Goal: Communication & Community: Ask a question

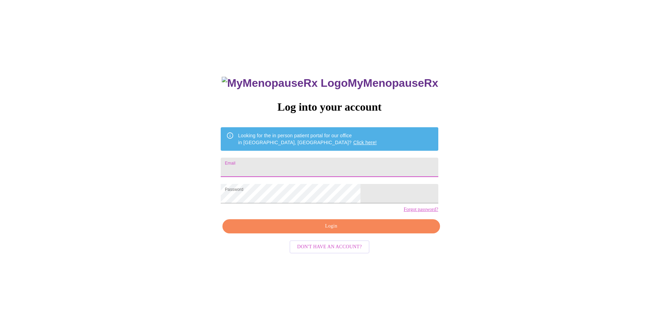
click at [320, 163] on input "Email" at bounding box center [329, 167] width 217 height 19
type input "lanitasneencotton@gmail.com"
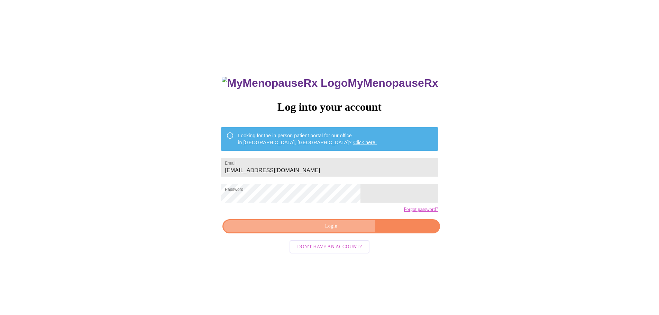
click at [338, 231] on span "Login" at bounding box center [331, 226] width 201 height 9
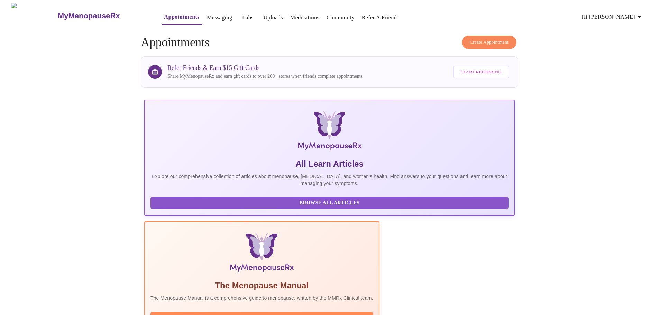
click at [242, 13] on link "Labs" at bounding box center [247, 18] width 11 height 10
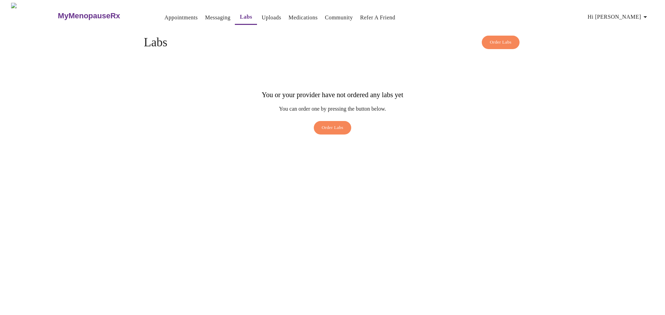
click at [333, 124] on span "Order Labs" at bounding box center [333, 128] width 22 height 8
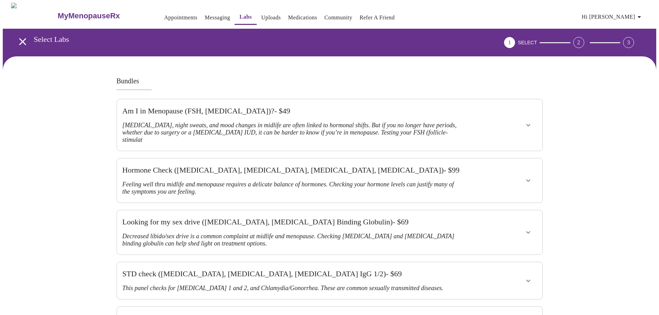
click at [530, 121] on icon "show more" at bounding box center [528, 125] width 8 height 8
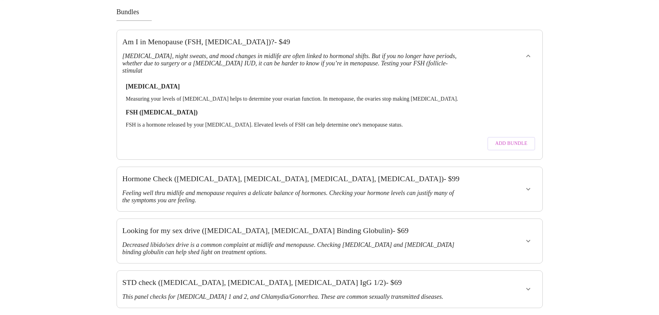
scroll to position [104, 0]
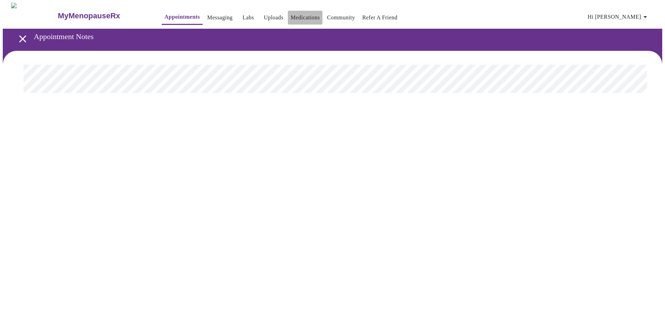
click at [290, 13] on link "Medications" at bounding box center [304, 18] width 29 height 10
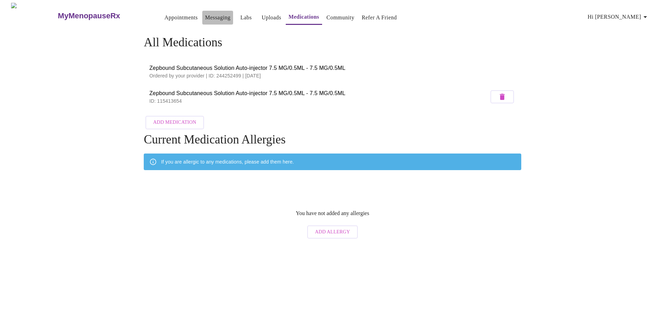
click at [206, 16] on link "Messaging" at bounding box center [217, 18] width 25 height 10
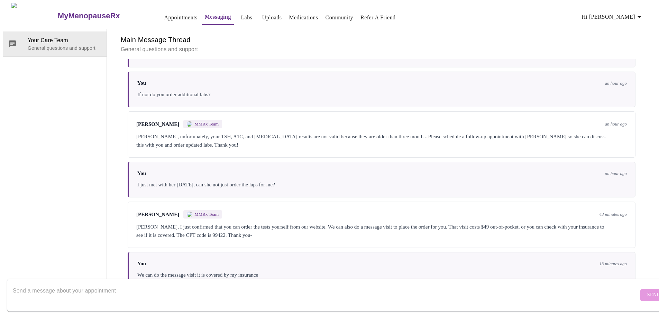
scroll to position [1122, 0]
click at [232, 286] on textarea "Send a message about your appointment" at bounding box center [326, 295] width 626 height 22
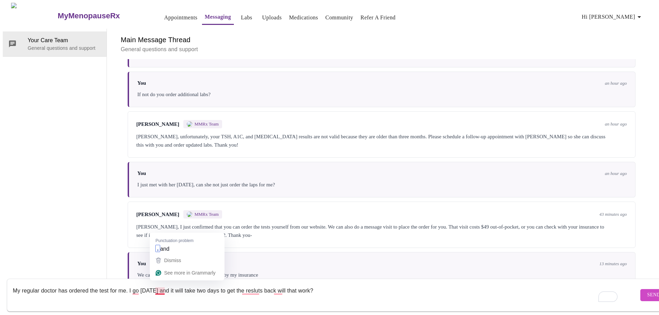
click at [155, 284] on textarea "My regular doctor has ordered the test for me. I go [DATE] and it will take two…" at bounding box center [326, 295] width 626 height 22
click at [386, 284] on textarea "My regular doctor has ordered the test for me. I go [DATE] to get the blood wor…" at bounding box center [326, 295] width 626 height 22
type textarea "My regular doctor has ordered the test for me. I go [DATE] to get the blood wor…"
click at [643, 290] on button "Send" at bounding box center [654, 295] width 27 height 12
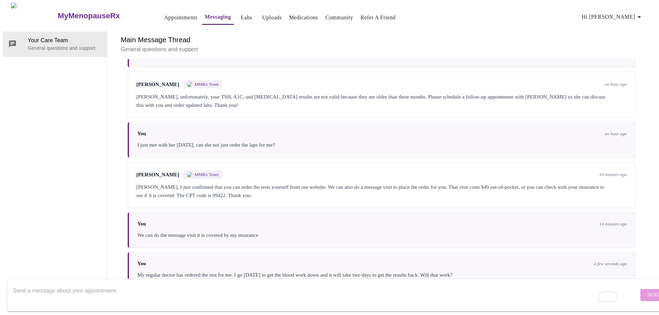
scroll to position [1129, 0]
